Goal: Task Accomplishment & Management: Complete application form

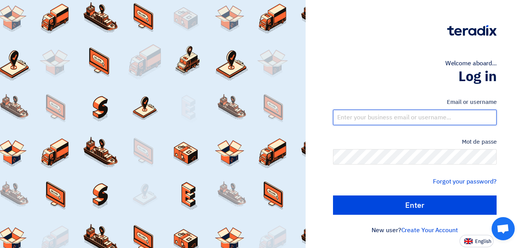
click at [259, 118] on input "text" at bounding box center [415, 117] width 164 height 15
type input "[EMAIL_ADDRESS][DOMAIN_NAME]"
click at [259, 195] on input "الدخول" at bounding box center [415, 204] width 164 height 19
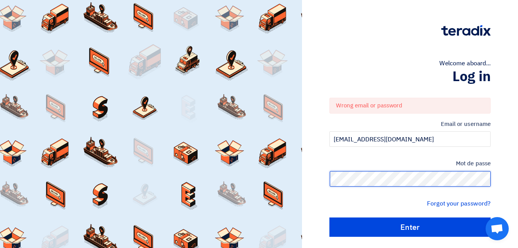
click at [259, 217] on input "الدخول" at bounding box center [410, 226] width 161 height 19
type input "Sign in"
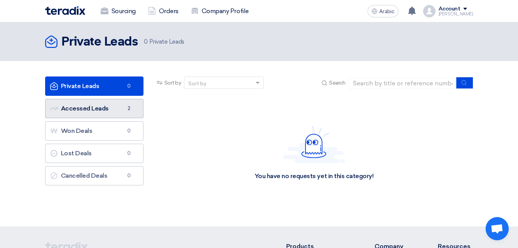
click at [99, 108] on font "Accessed Leads Accessed Leads" at bounding box center [79, 108] width 59 height 7
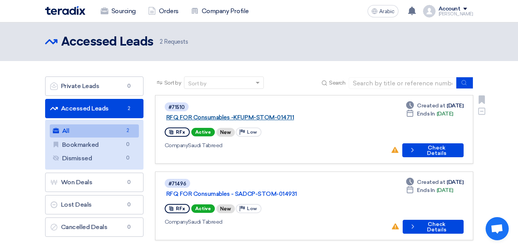
click at [254, 114] on link "RFQ FOR Consumables -KFUPM-STOM-014711" at bounding box center [262, 117] width 193 height 7
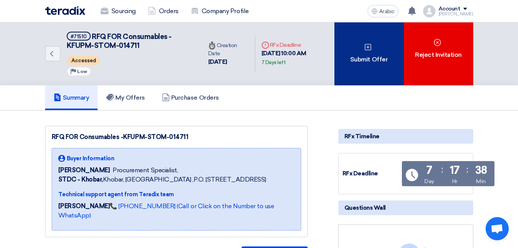
click at [259, 68] on div "Submit Offer" at bounding box center [369, 53] width 69 height 63
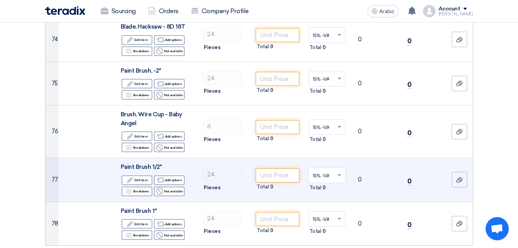
scroll to position [3743, 0]
